Goal: Information Seeking & Learning: Understand process/instructions

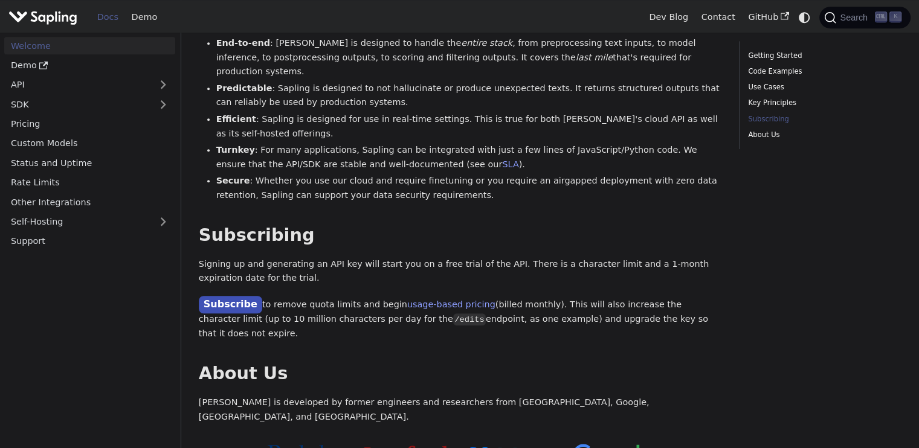
scroll to position [829, 0]
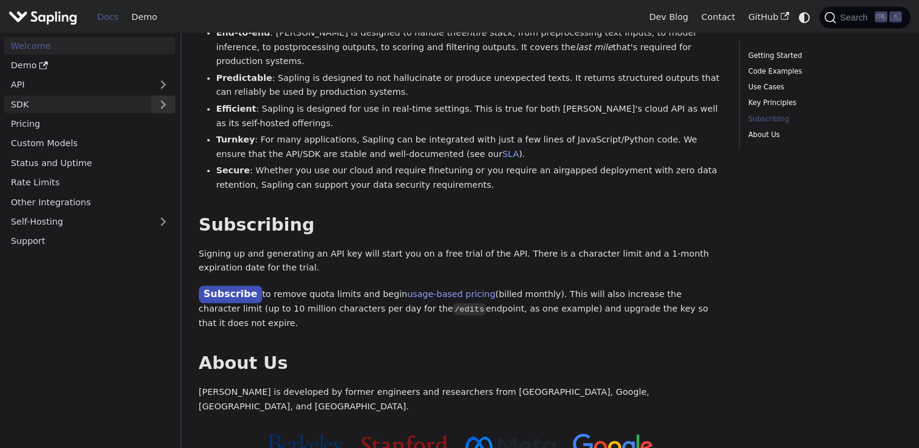
click at [163, 100] on button "Expand sidebar category 'SDK'" at bounding box center [163, 104] width 24 height 18
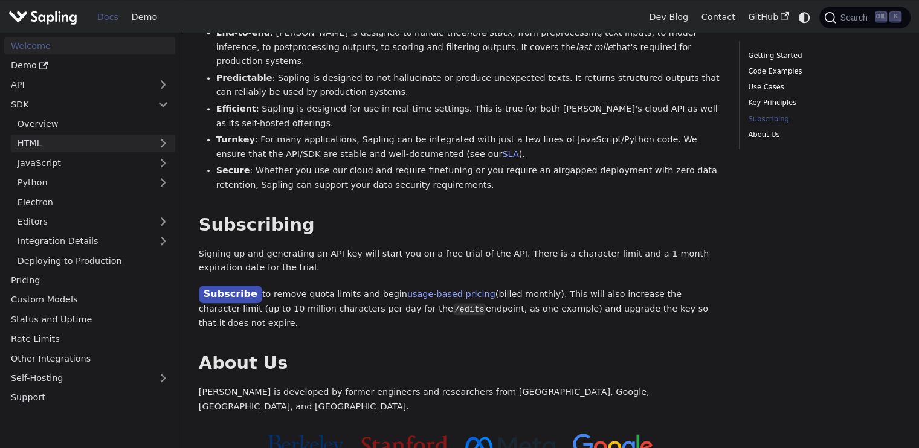
click at [88, 137] on link "HTML" at bounding box center [93, 144] width 164 height 18
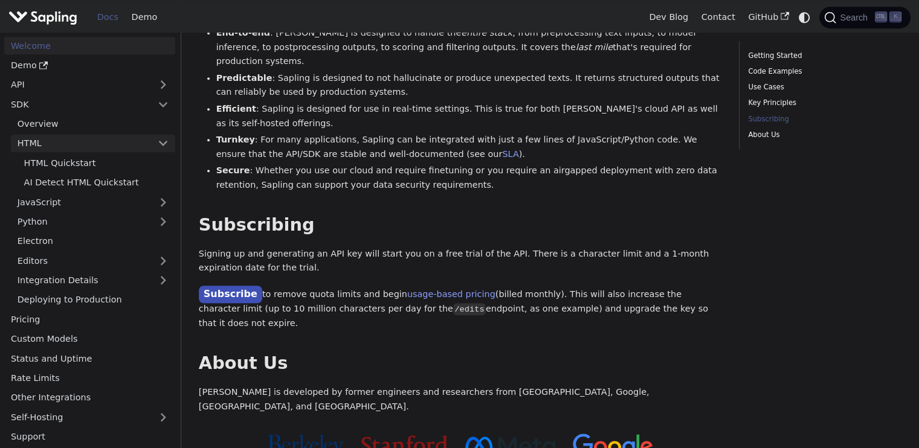
click at [88, 141] on link "HTML" at bounding box center [93, 144] width 164 height 18
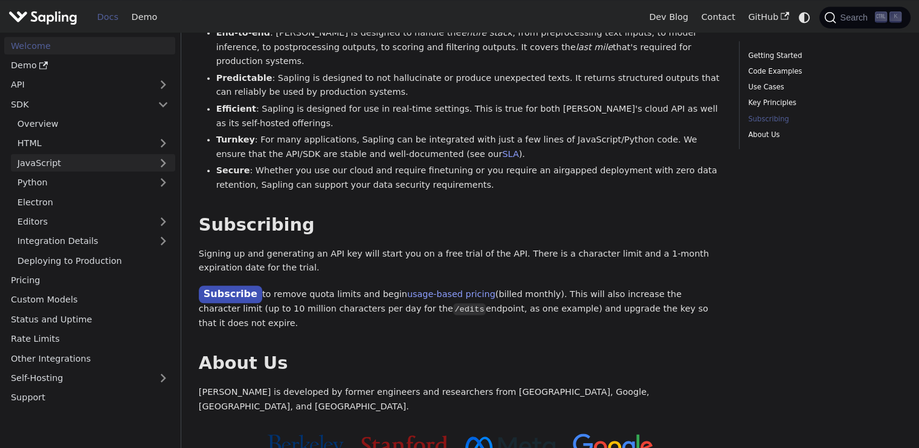
click at [87, 161] on link "JavaScript" at bounding box center [93, 163] width 164 height 18
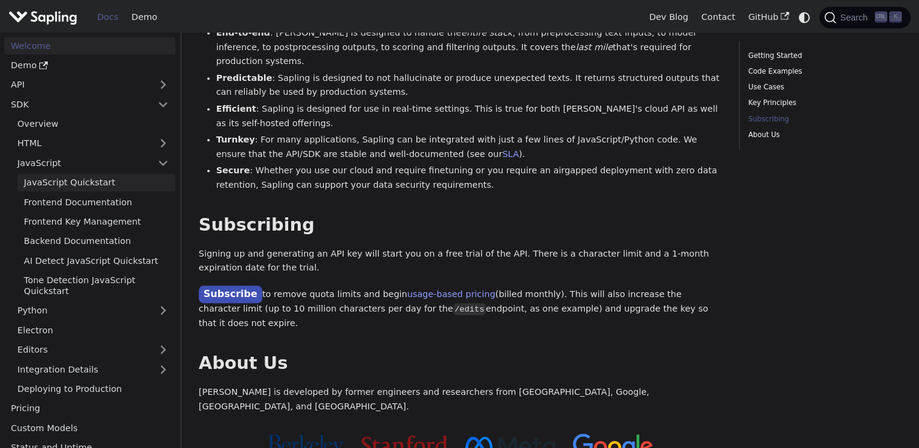
click at [95, 184] on link "JavaScript Quickstart" at bounding box center [97, 183] width 158 height 18
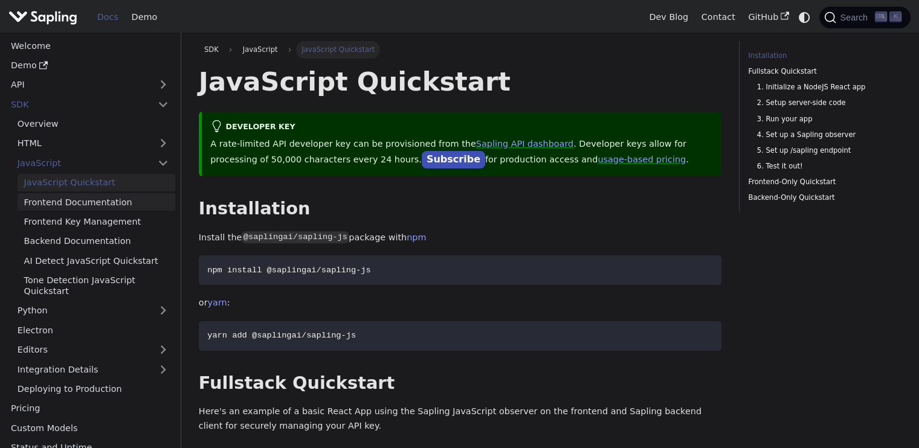
click at [97, 199] on link "Frontend Documentation" at bounding box center [97, 202] width 158 height 18
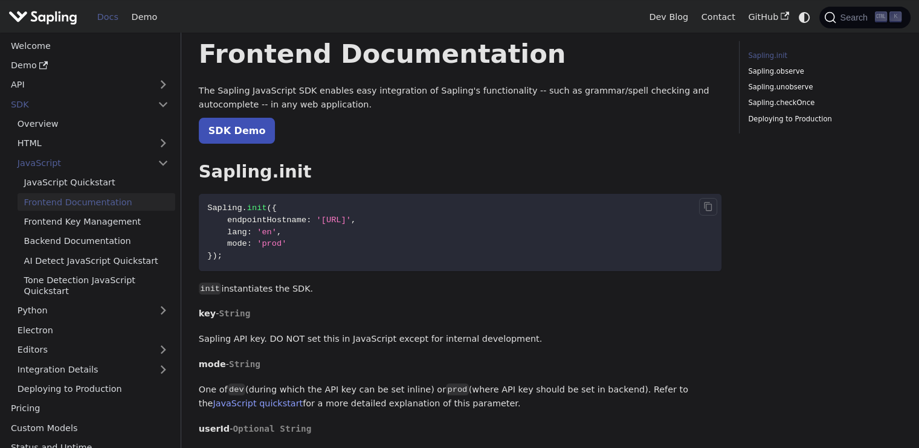
scroll to position [31, 0]
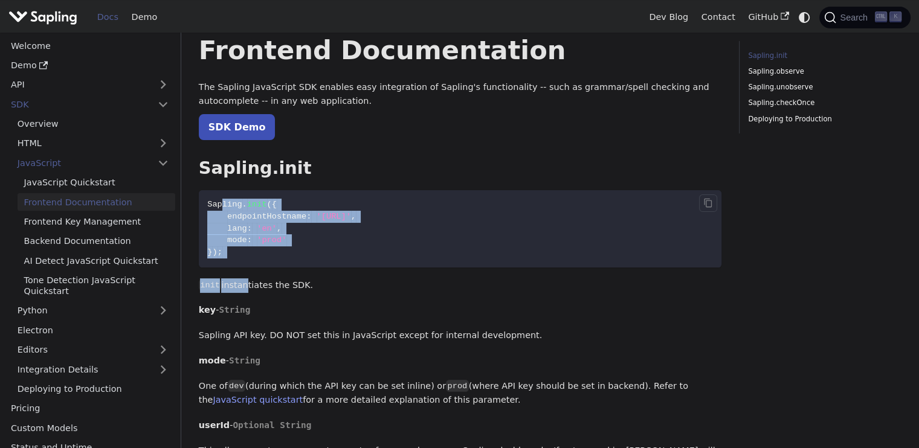
drag, startPoint x: 238, startPoint y: 272, endPoint x: 221, endPoint y: 208, distance: 67.0
click at [221, 208] on span "Sapling" at bounding box center [224, 204] width 34 height 9
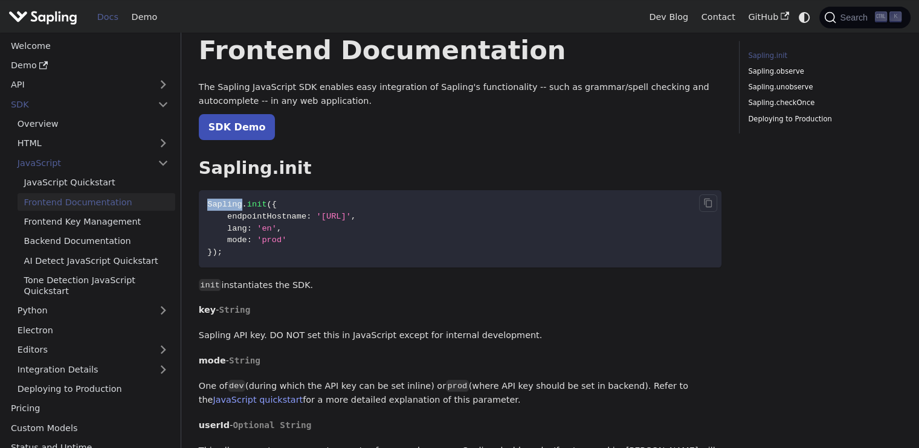
click at [221, 208] on span "Sapling" at bounding box center [224, 204] width 34 height 9
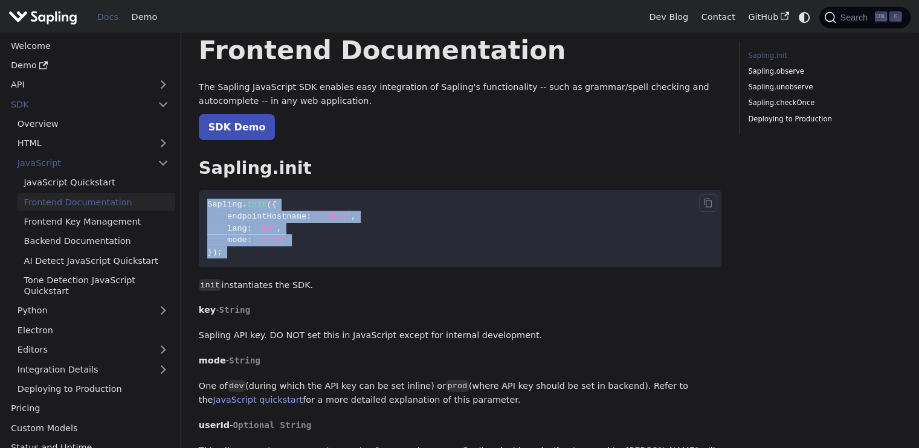
drag, startPoint x: 221, startPoint y: 208, endPoint x: 251, endPoint y: 253, distance: 54.5
click at [251, 253] on code "Sapling . init ( { endpointHostname : '[URL]' , lang : 'en' , mode : 'prod' } )…" at bounding box center [460, 228] width 523 height 77
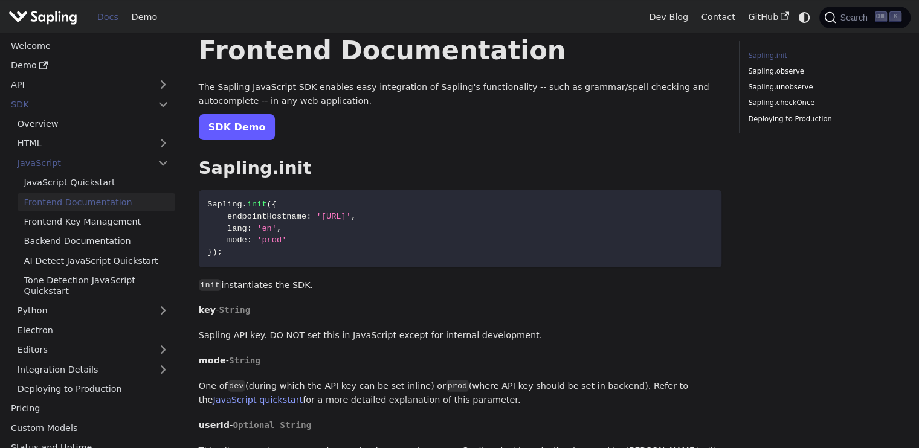
click at [243, 140] on link "SDK Demo" at bounding box center [237, 127] width 77 height 26
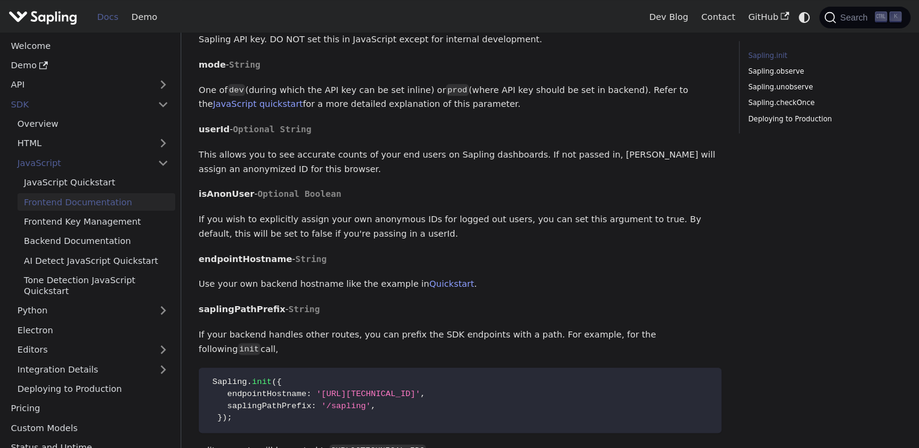
scroll to position [354, 0]
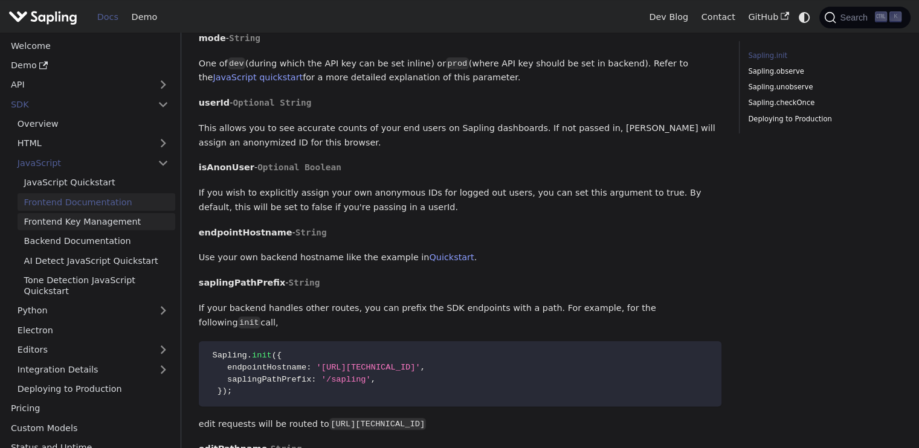
click at [115, 219] on link "Frontend Key Management" at bounding box center [97, 222] width 158 height 18
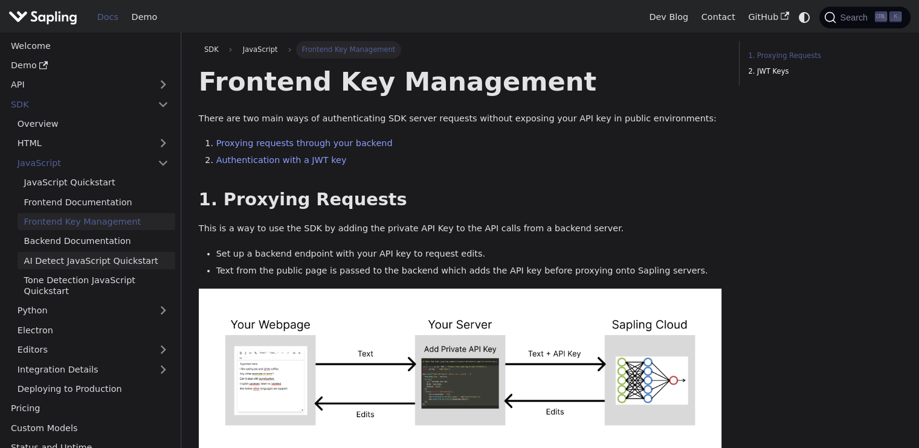
click at [114, 261] on link "AI Detect JavaScript Quickstart" at bounding box center [97, 261] width 158 height 18
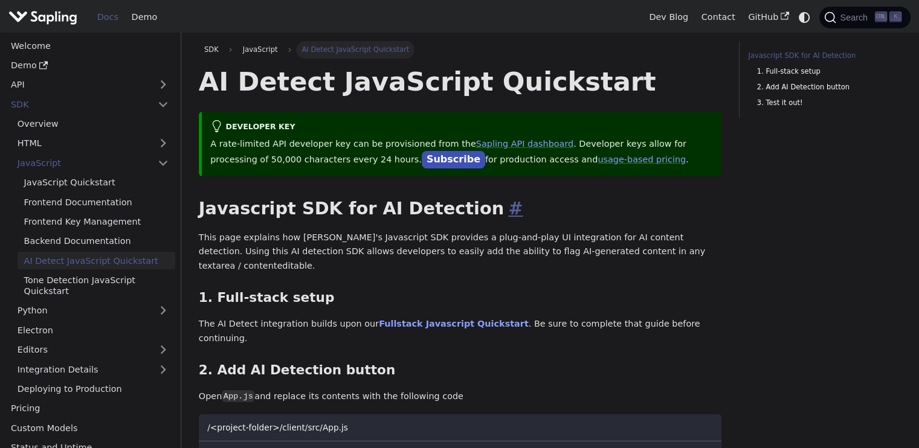
click at [504, 219] on link "​" at bounding box center [513, 208] width 19 height 21
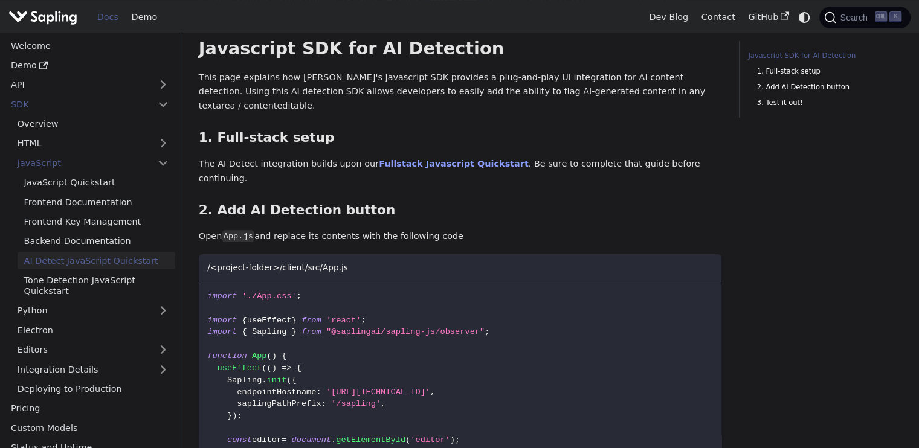
click at [445, 230] on p "Open App.js and replace its contents with the following code" at bounding box center [460, 237] width 523 height 15
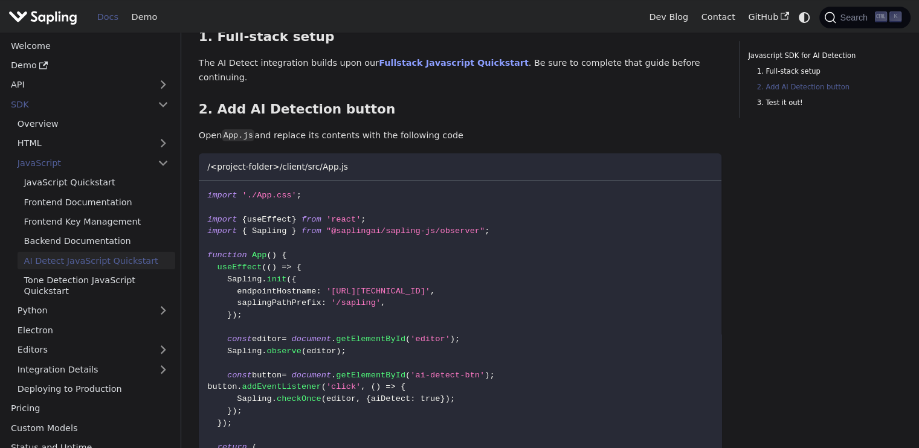
scroll to position [262, 0]
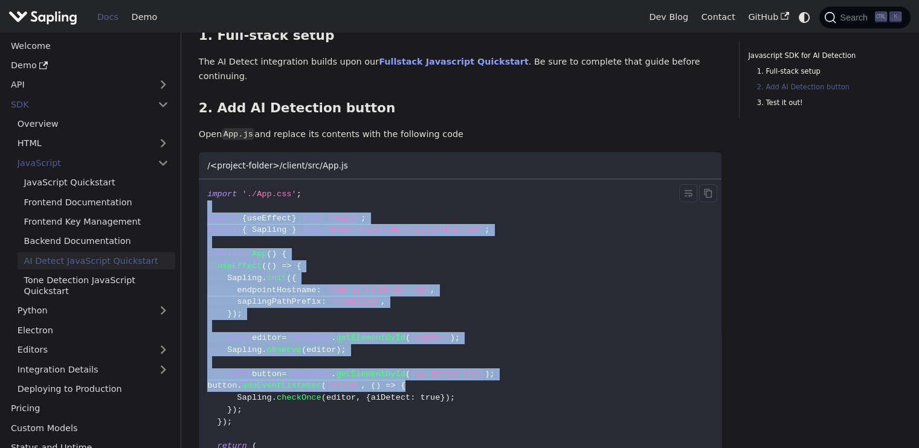
drag, startPoint x: 430, startPoint y: 178, endPoint x: 441, endPoint y: 364, distance: 186.4
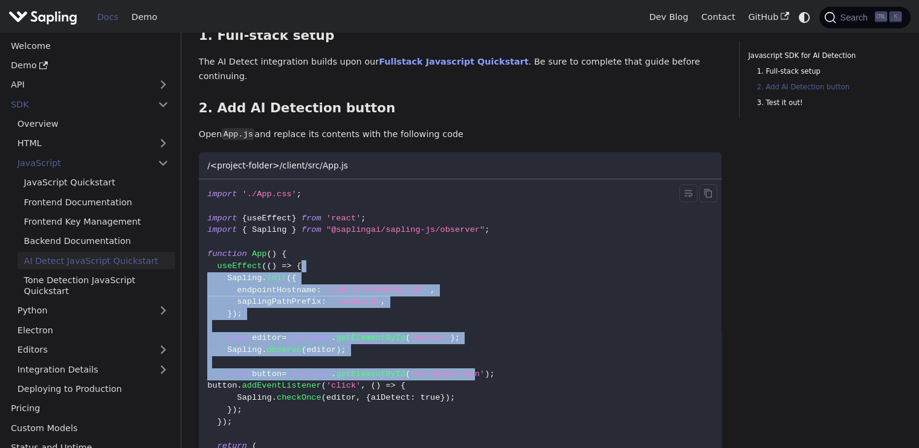
drag, startPoint x: 450, startPoint y: 344, endPoint x: 452, endPoint y: 245, distance: 98.5
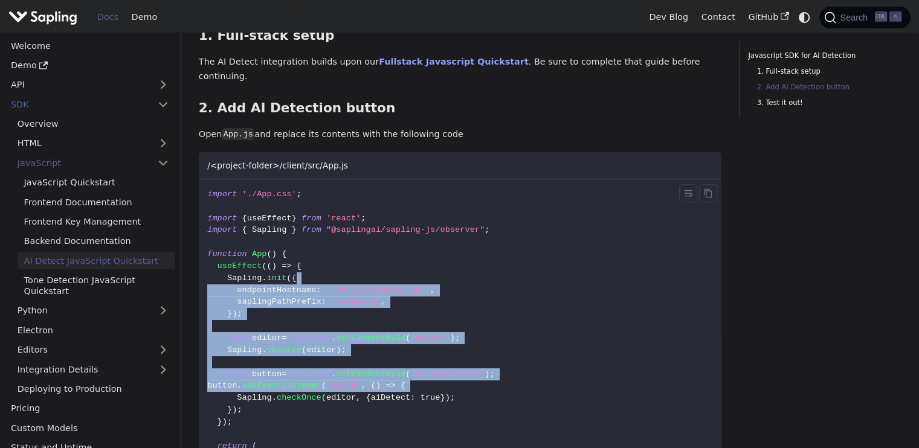
drag, startPoint x: 452, startPoint y: 245, endPoint x: 468, endPoint y: 359, distance: 115.3
